Goal: Transaction & Acquisition: Purchase product/service

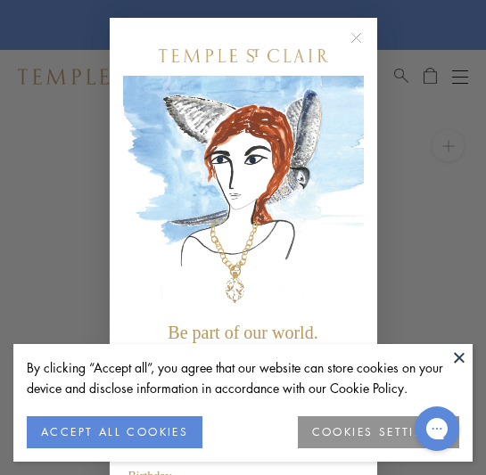
scroll to position [16, 0]
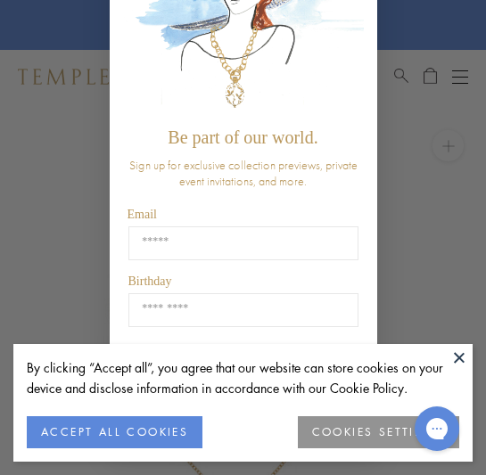
scroll to position [193, 0]
